Goal: Task Accomplishment & Management: Manage account settings

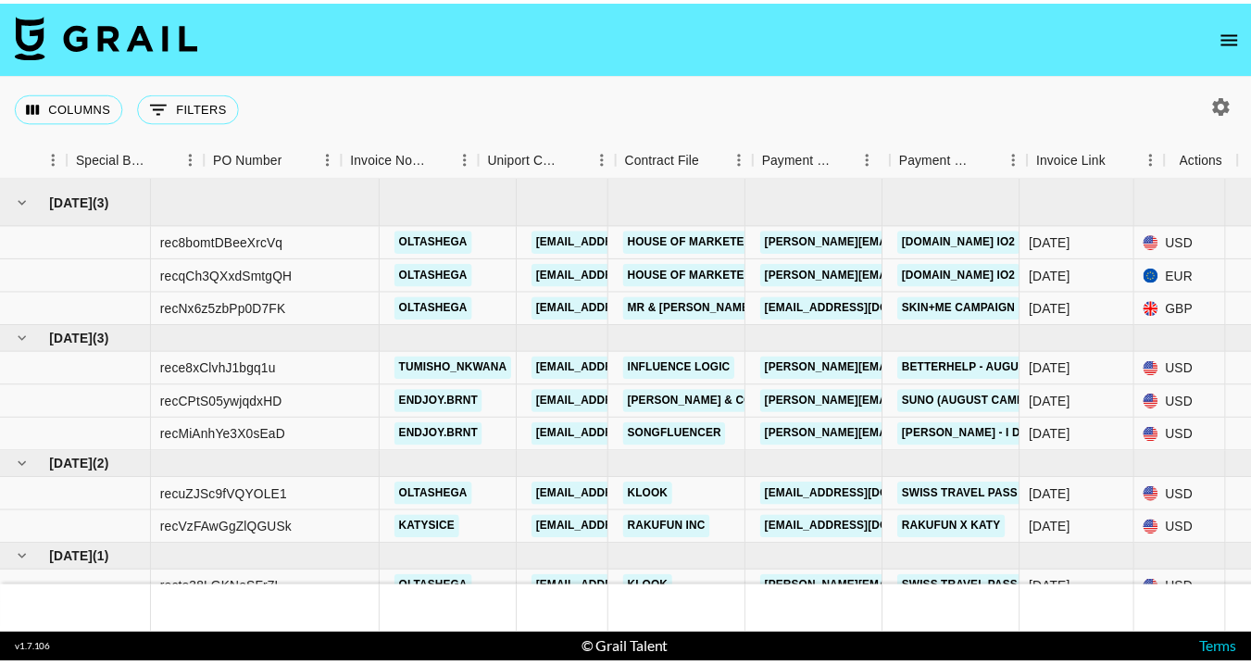
scroll to position [32, 1821]
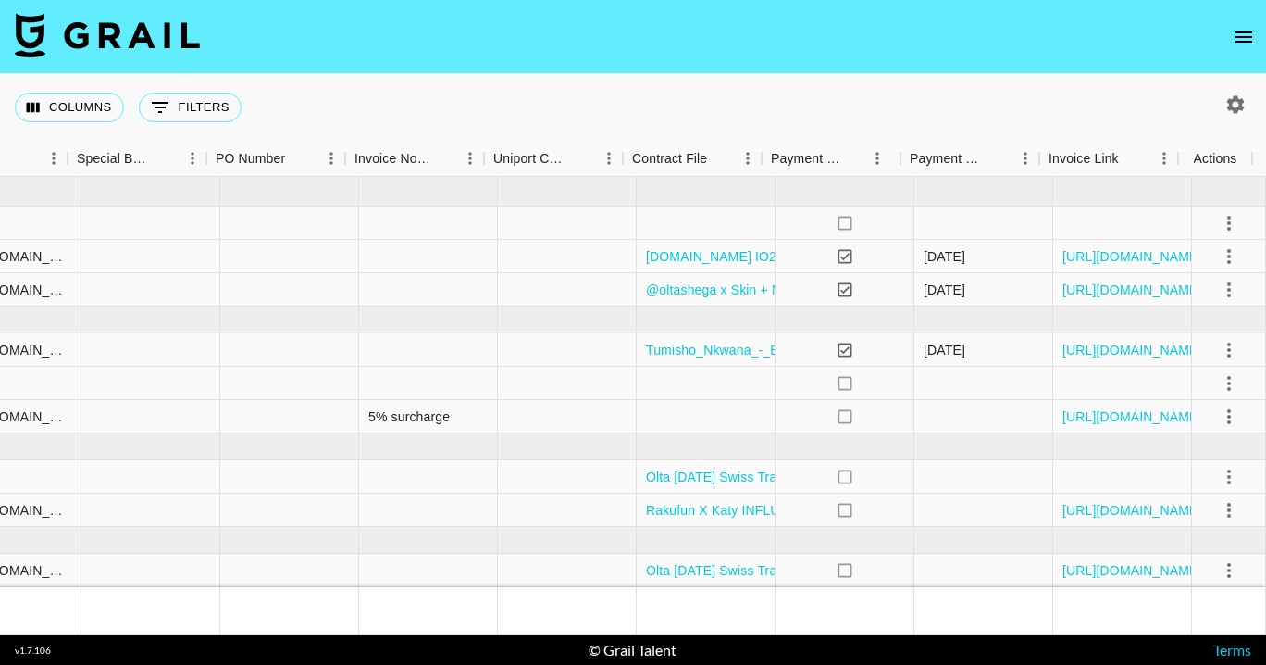
click at [1244, 42] on icon "open drawer" at bounding box center [1244, 36] width 17 height 11
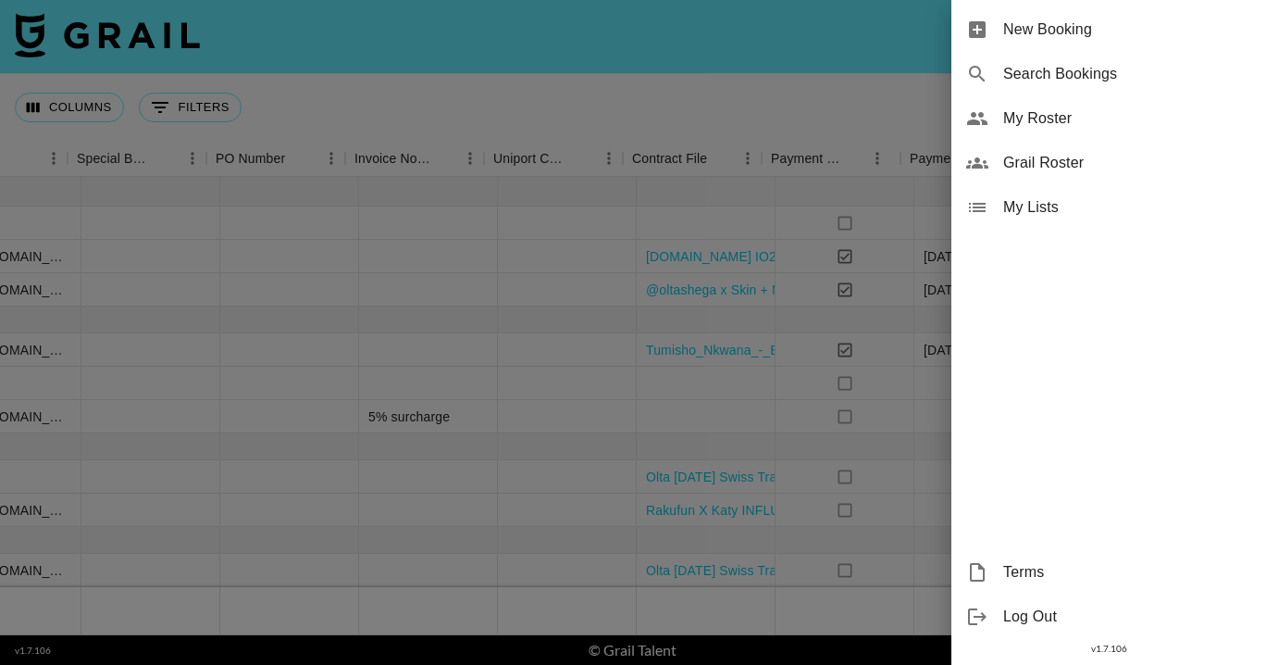
click at [1015, 168] on span "Grail Roster" at bounding box center [1127, 163] width 248 height 22
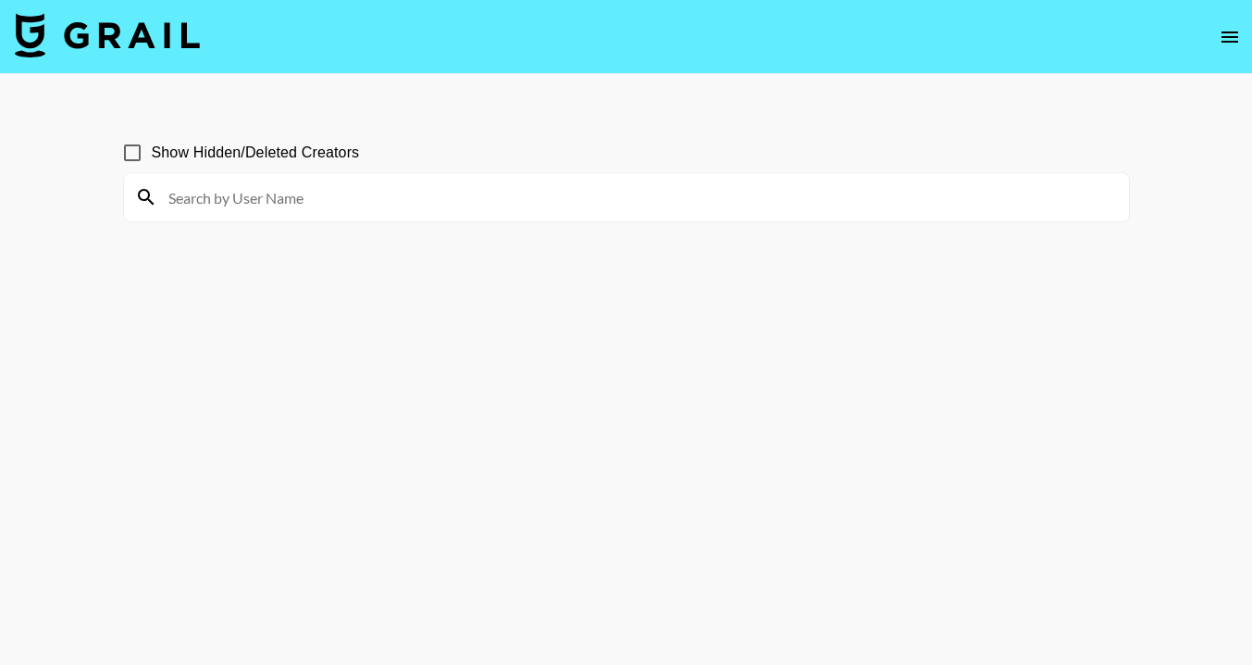
click at [137, 151] on input "Show Hidden/Deleted Creators" at bounding box center [132, 152] width 39 height 39
checkbox input "true"
click at [275, 186] on input at bounding box center [637, 197] width 961 height 30
type input "_20010180"
click at [1222, 37] on icon "open drawer" at bounding box center [1228, 37] width 22 height 22
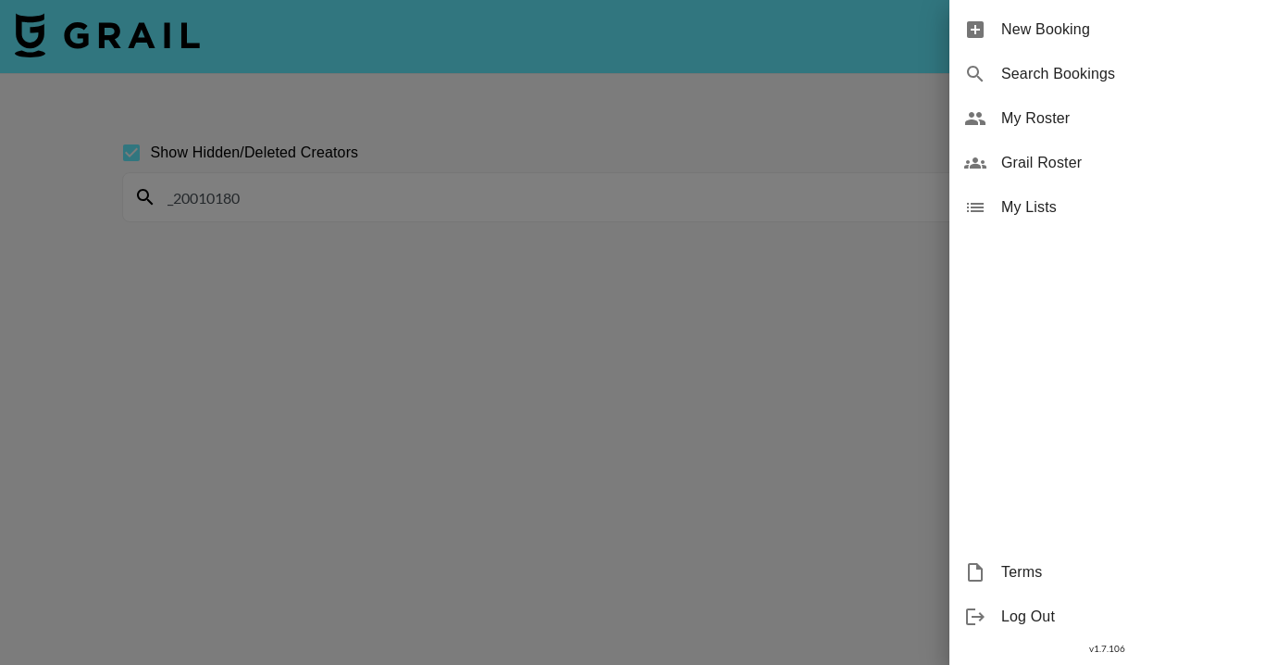
click at [1025, 126] on span "My Roster" at bounding box center [1126, 118] width 248 height 22
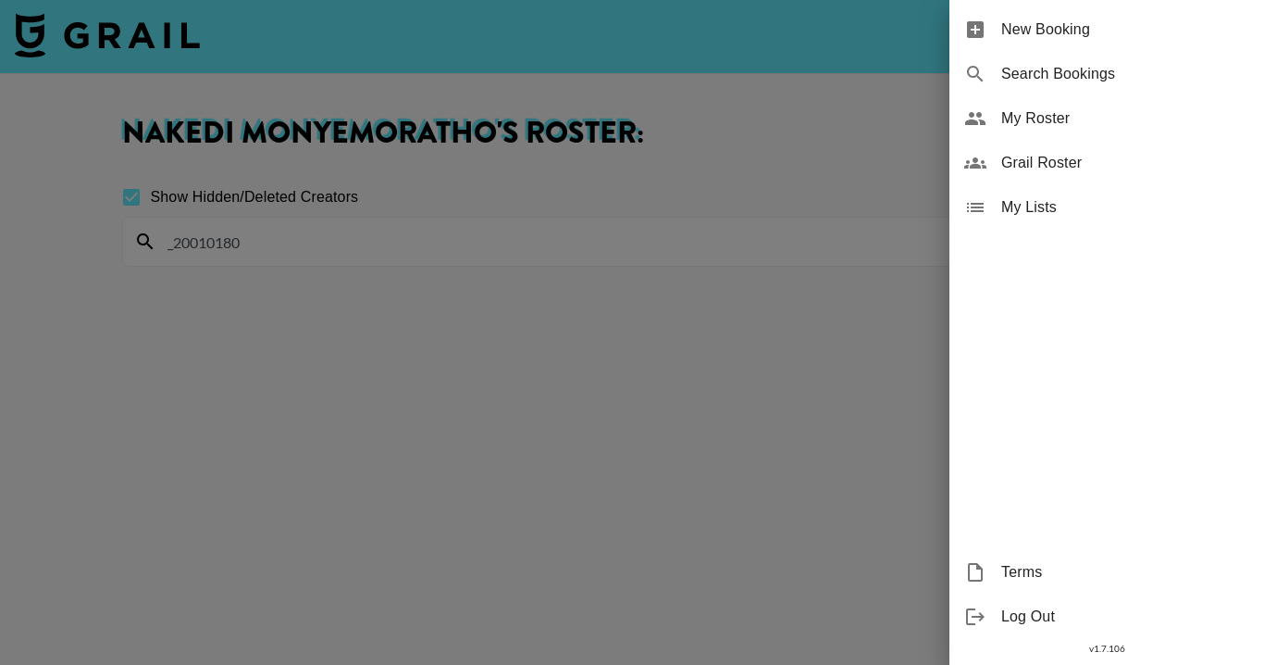
click at [1021, 124] on span "My Roster" at bounding box center [1126, 118] width 248 height 22
click at [1025, 111] on span "My Roster" at bounding box center [1126, 118] width 248 height 22
click at [1012, 131] on div "My Roster" at bounding box center [1107, 118] width 315 height 44
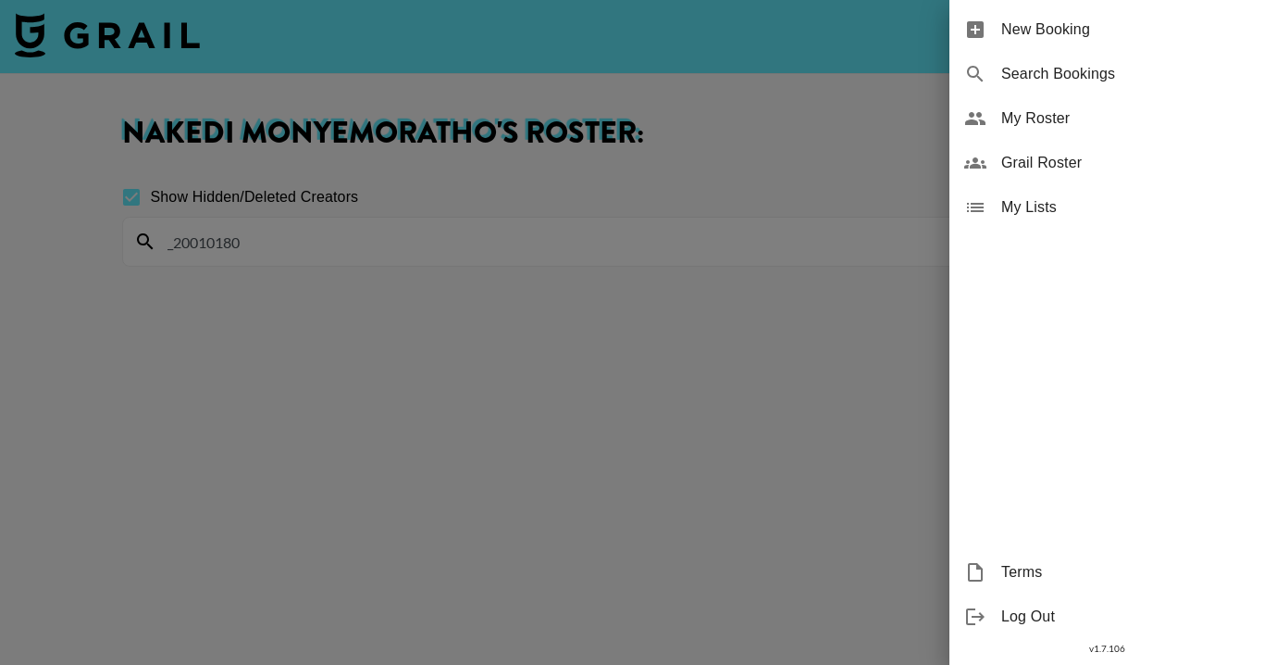
click at [662, 251] on div at bounding box center [632, 332] width 1264 height 665
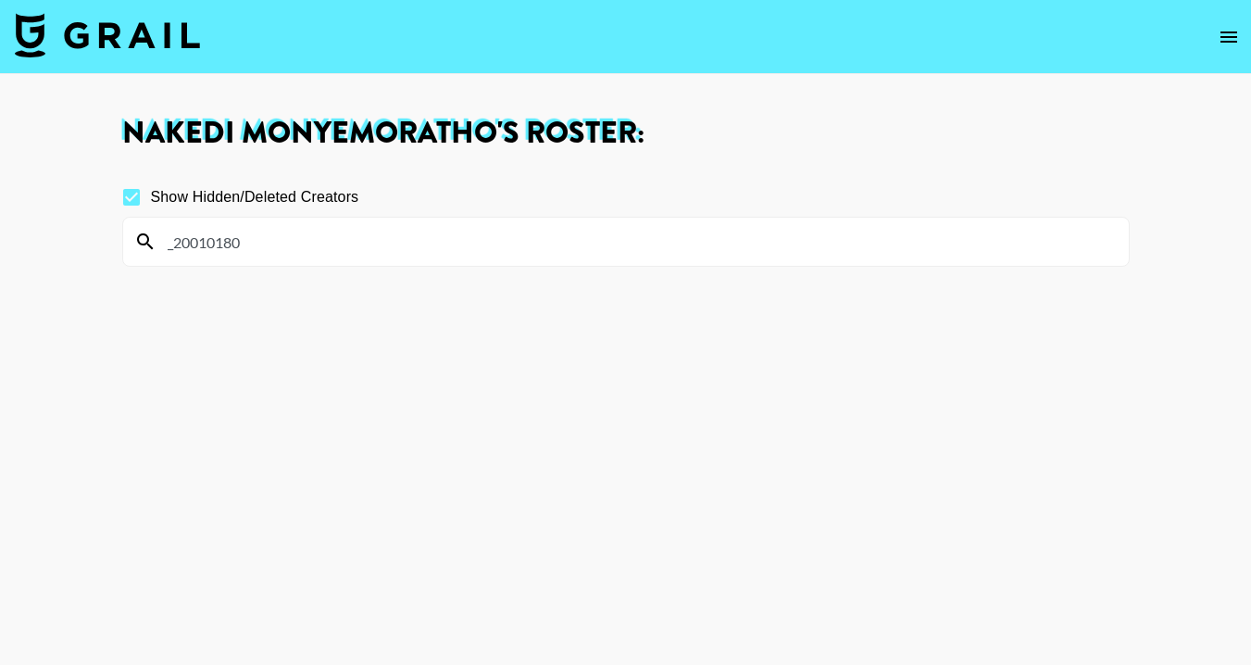
click at [1235, 22] on button "open drawer" at bounding box center [1228, 37] width 37 height 37
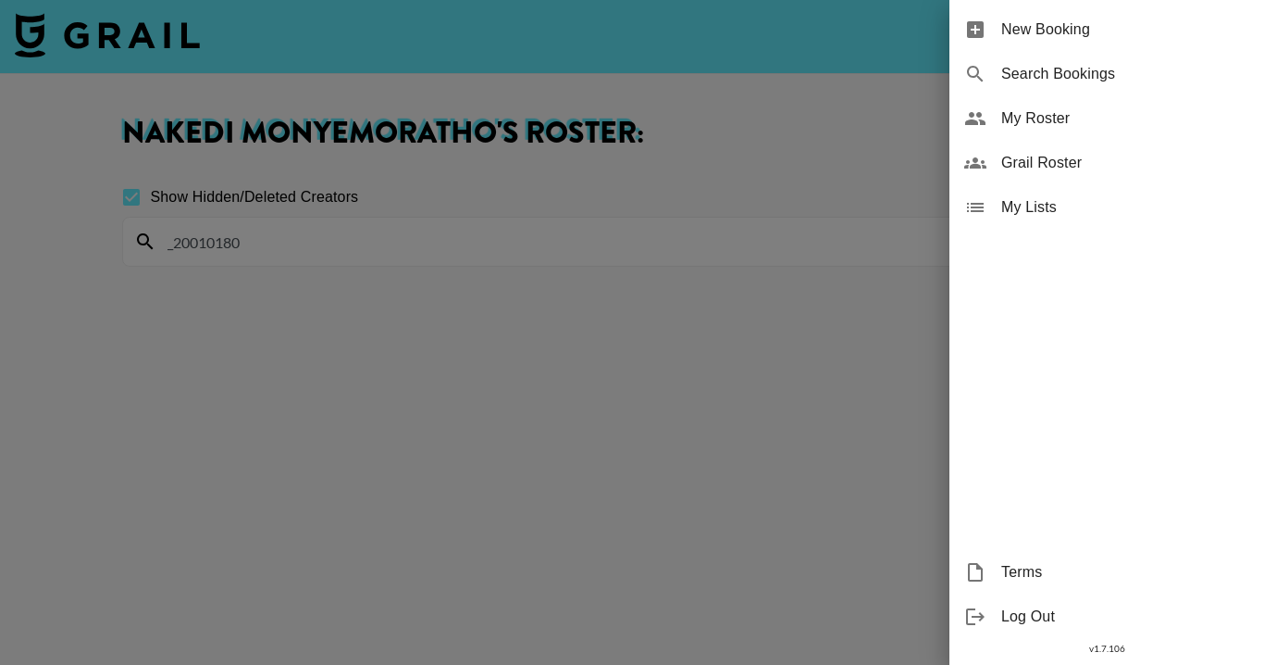
click at [738, 259] on div at bounding box center [632, 332] width 1264 height 665
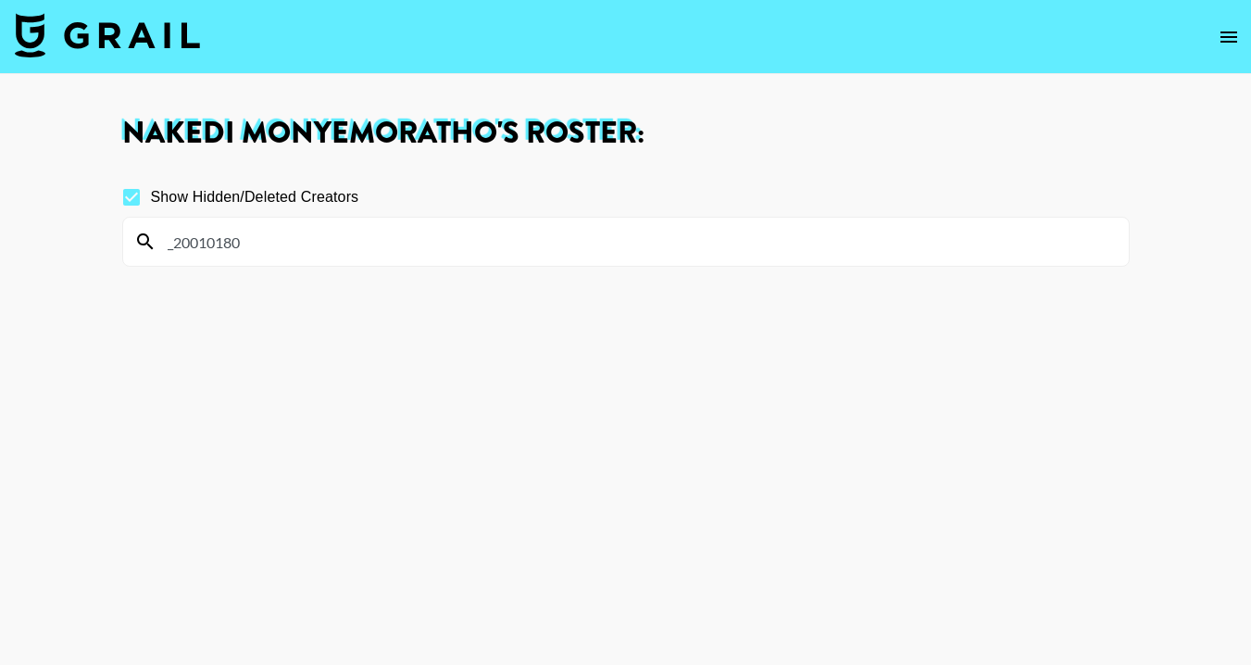
drag, startPoint x: 287, startPoint y: 247, endPoint x: 127, endPoint y: 242, distance: 160.2
click at [127, 242] on div "_20010180" at bounding box center [625, 242] width 1005 height 48
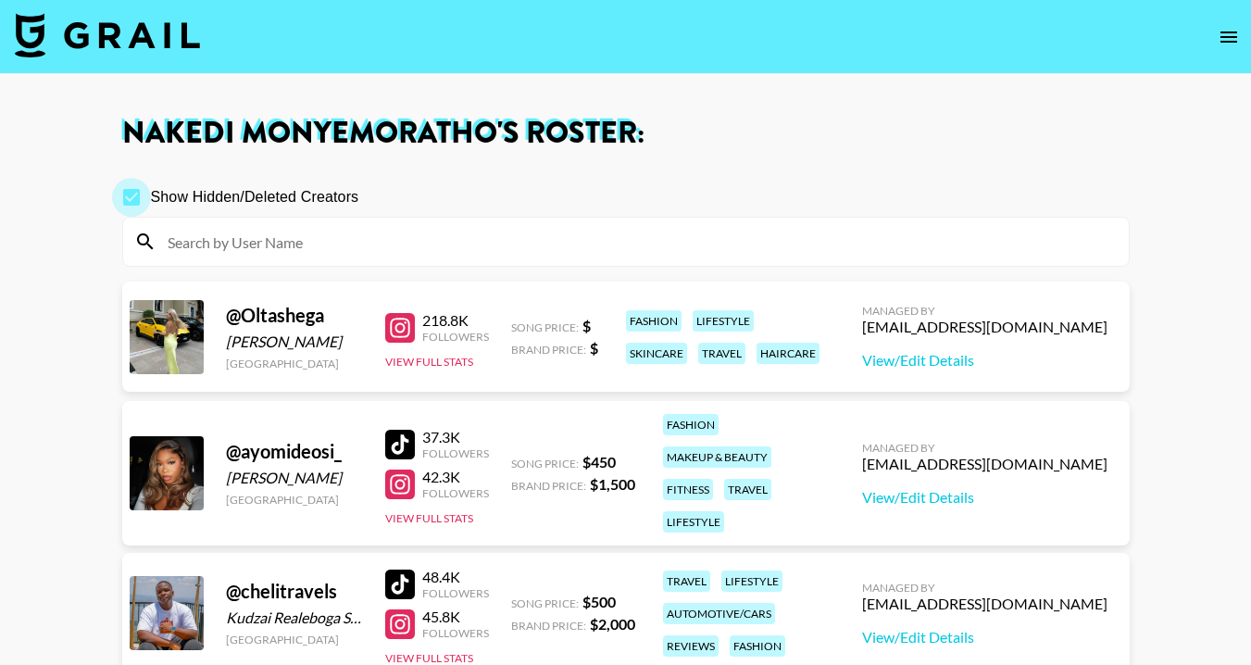
click at [131, 199] on input "Show Hidden/Deleted Creators" at bounding box center [131, 197] width 39 height 39
checkbox input "false"
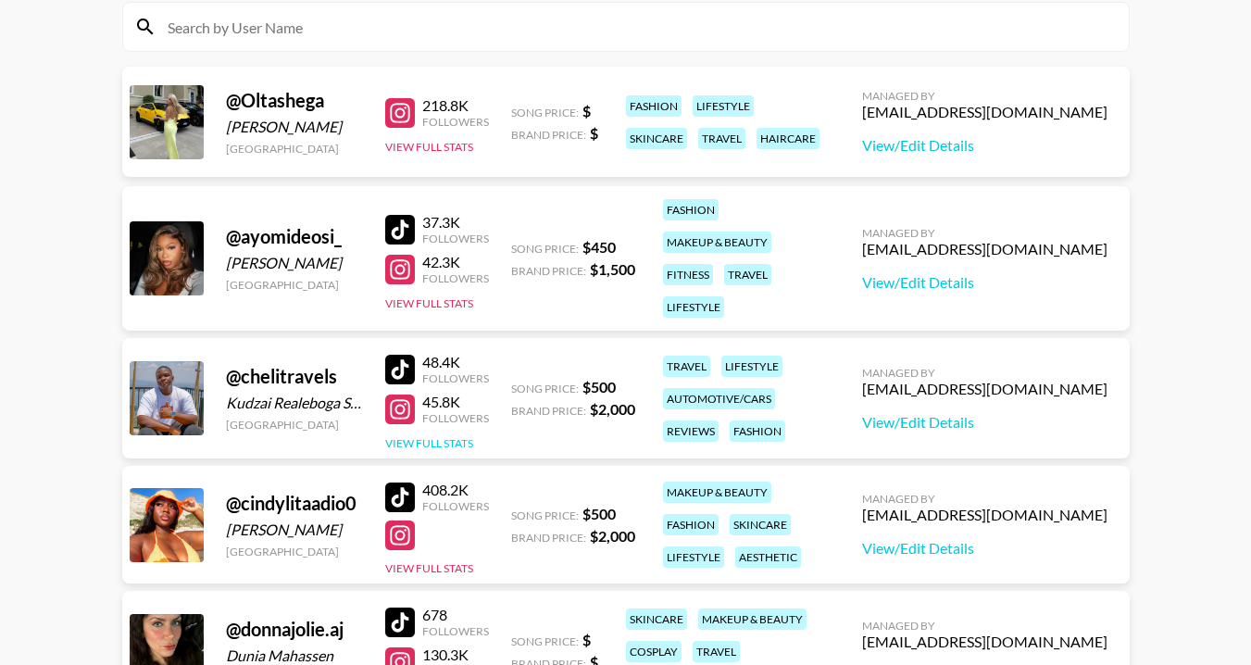
scroll to position [102, 0]
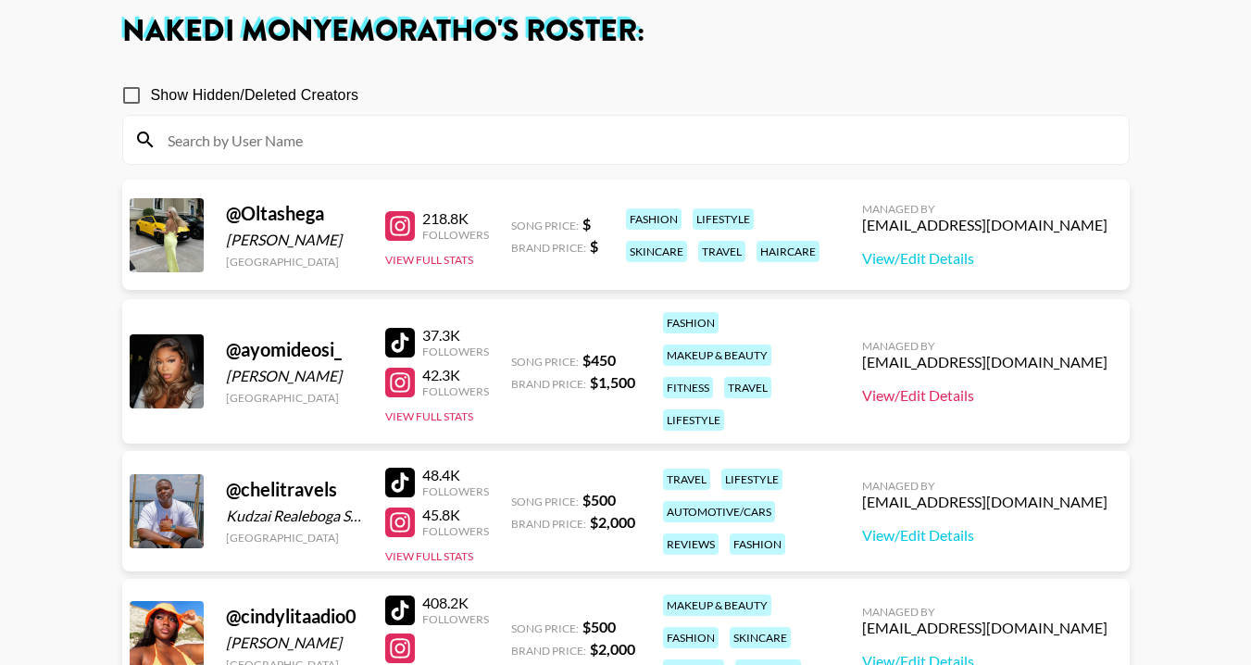
click at [907, 400] on link "View/Edit Details" at bounding box center [984, 395] width 245 height 19
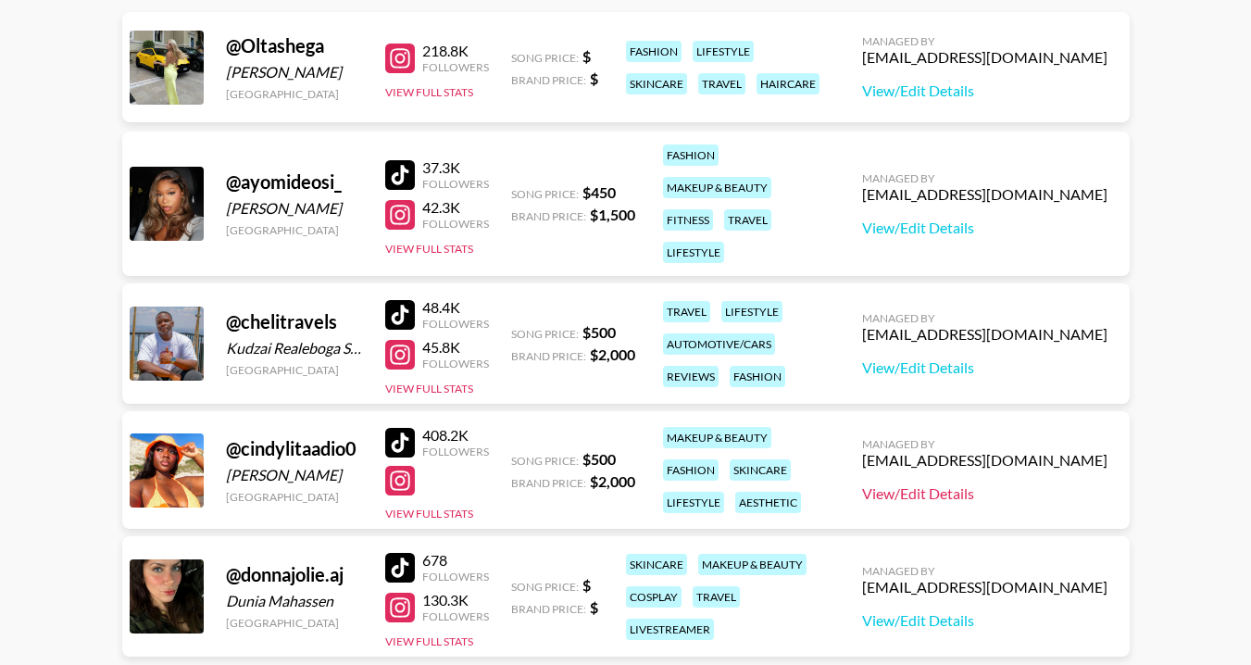
scroll to position [273, 0]
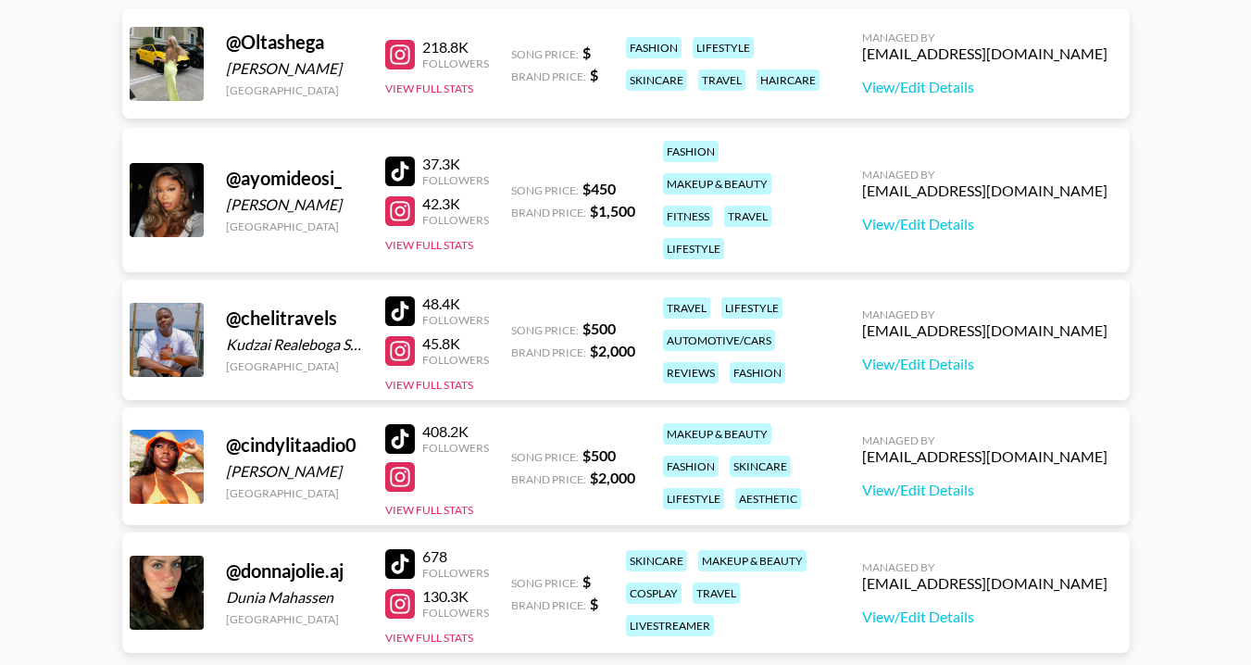
click at [397, 441] on div at bounding box center [400, 439] width 30 height 30
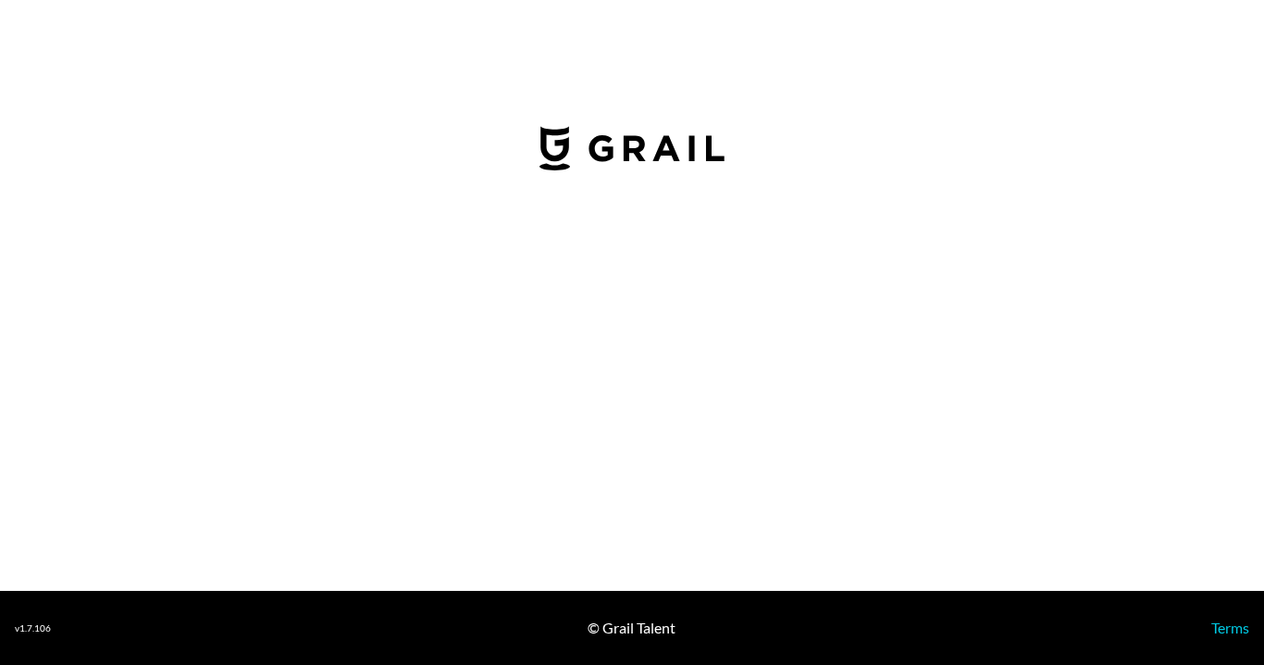
select select "USD"
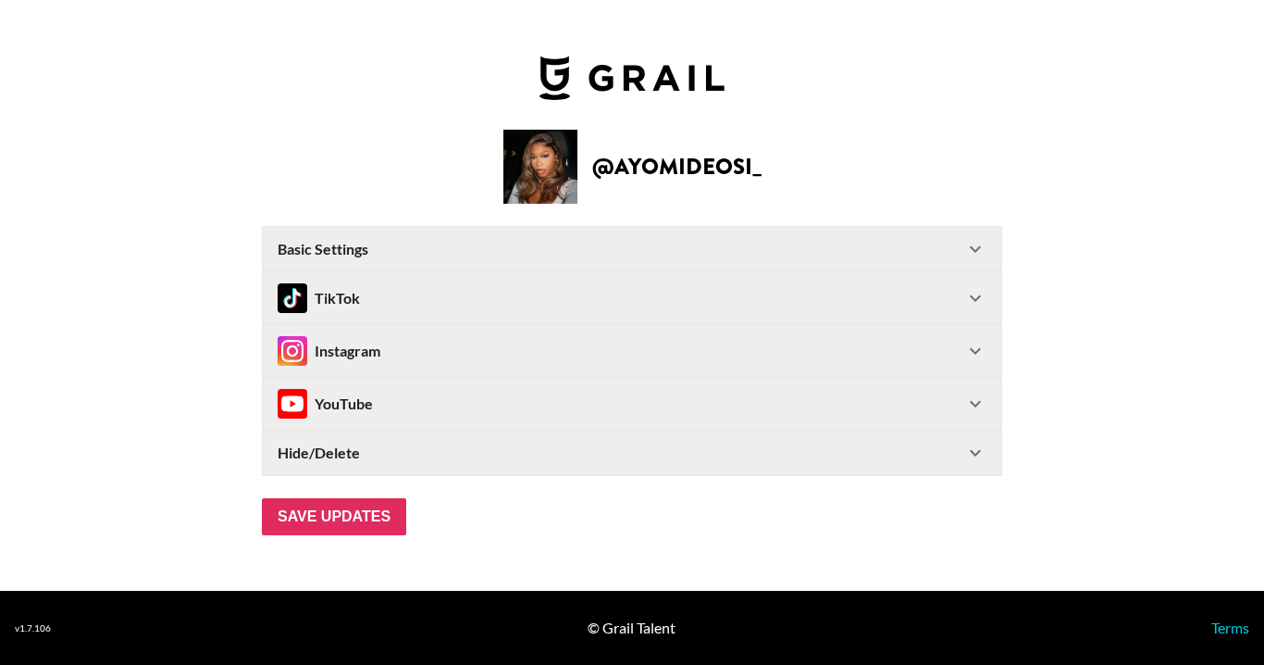
click at [969, 346] on icon at bounding box center [976, 351] width 22 height 22
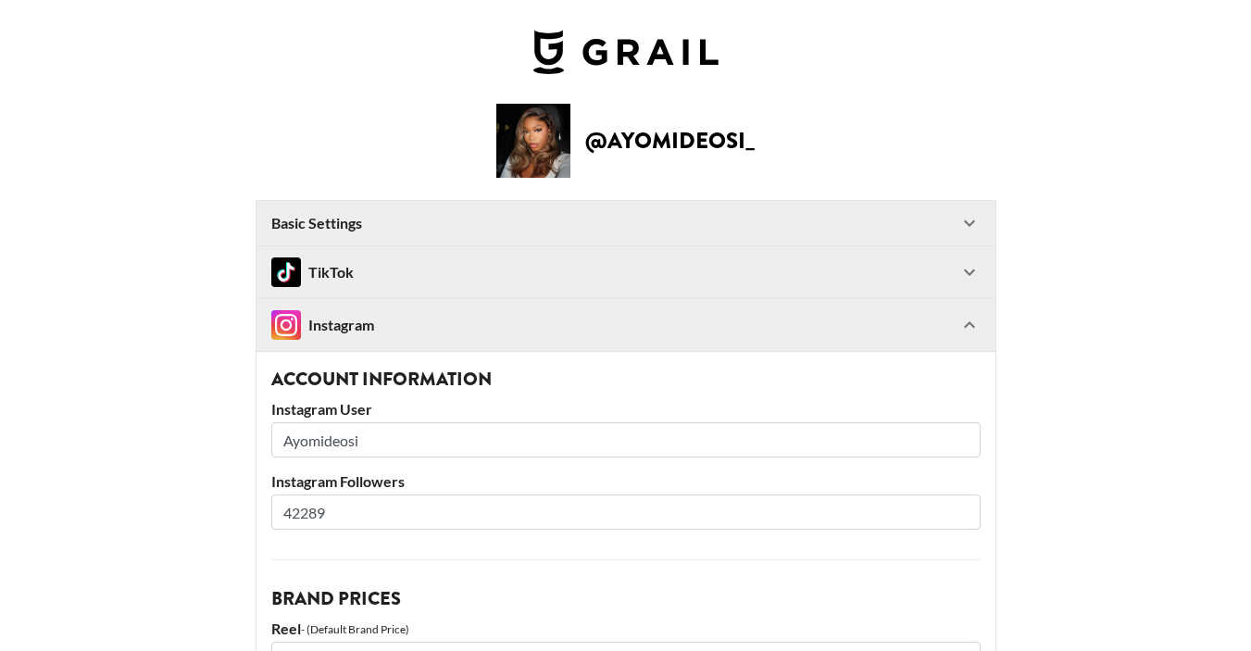
click at [972, 265] on icon at bounding box center [969, 272] width 22 height 22
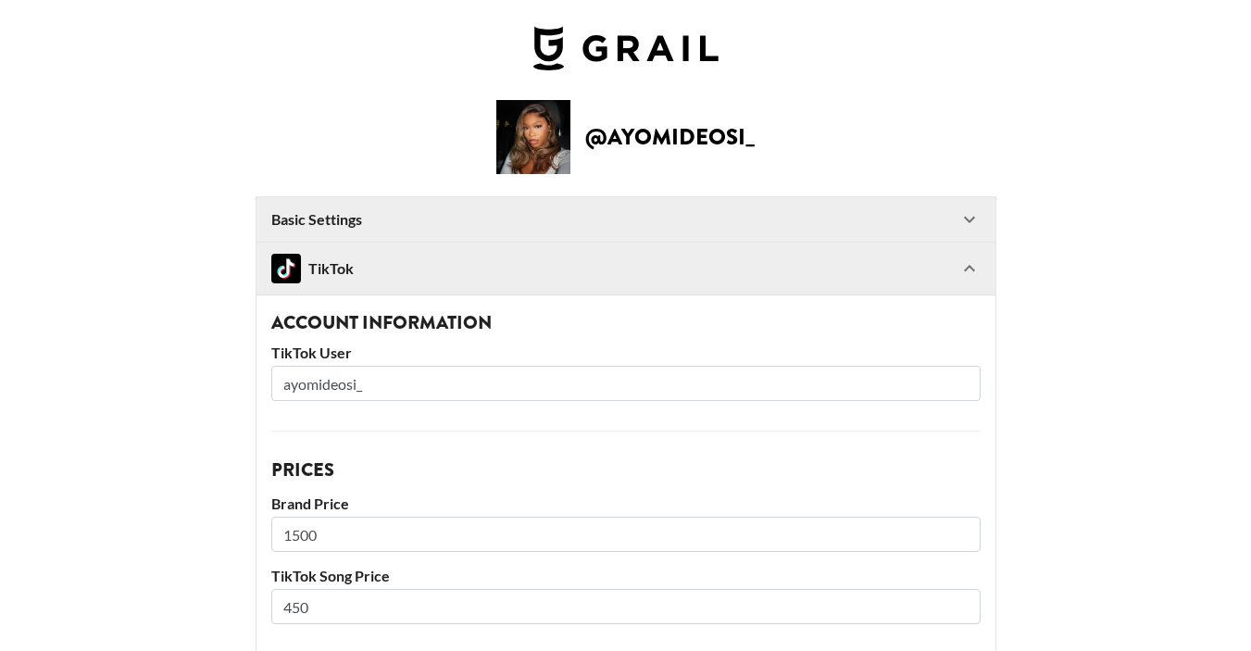
scroll to position [260, 0]
